Goal: Use online tool/utility: Utilize a website feature to perform a specific function

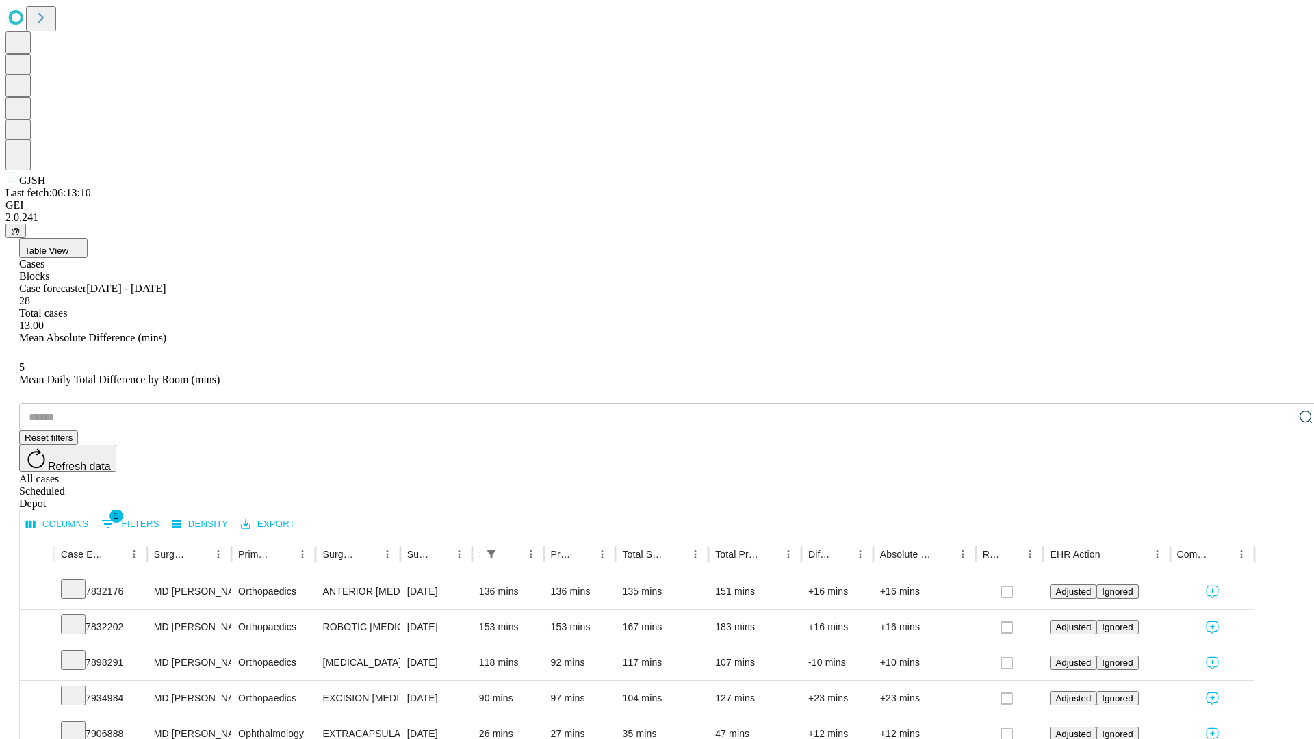
click at [68, 246] on span "Table View" at bounding box center [47, 251] width 44 height 10
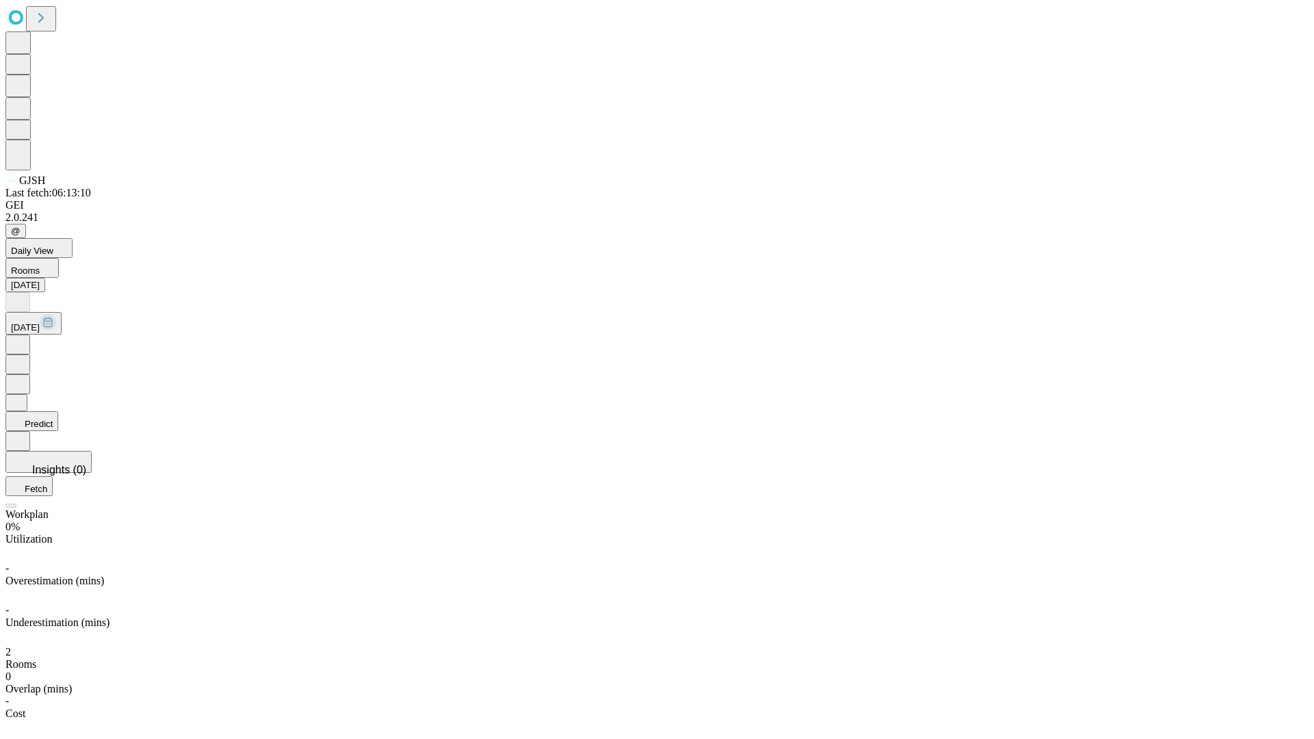
click at [58, 411] on button "Predict" at bounding box center [31, 421] width 53 height 20
